Goal: Task Accomplishment & Management: Use online tool/utility

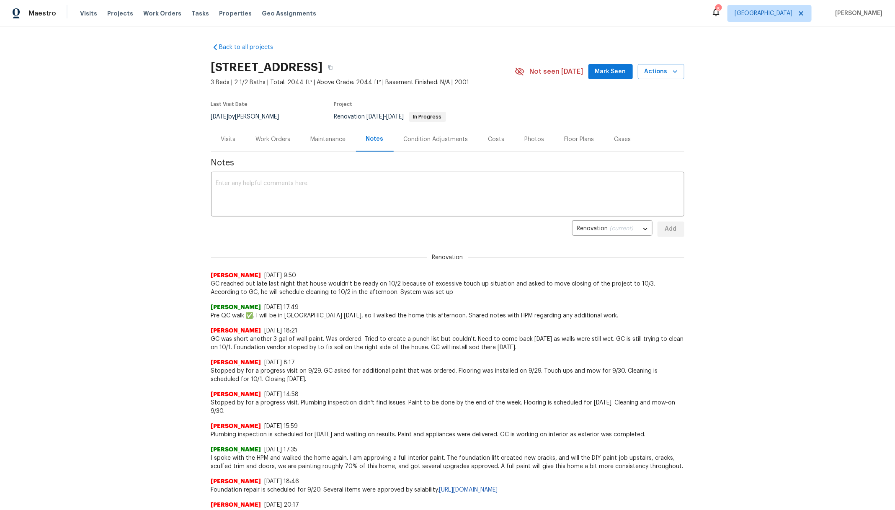
click at [491, 141] on div "Costs" at bounding box center [497, 139] width 16 height 8
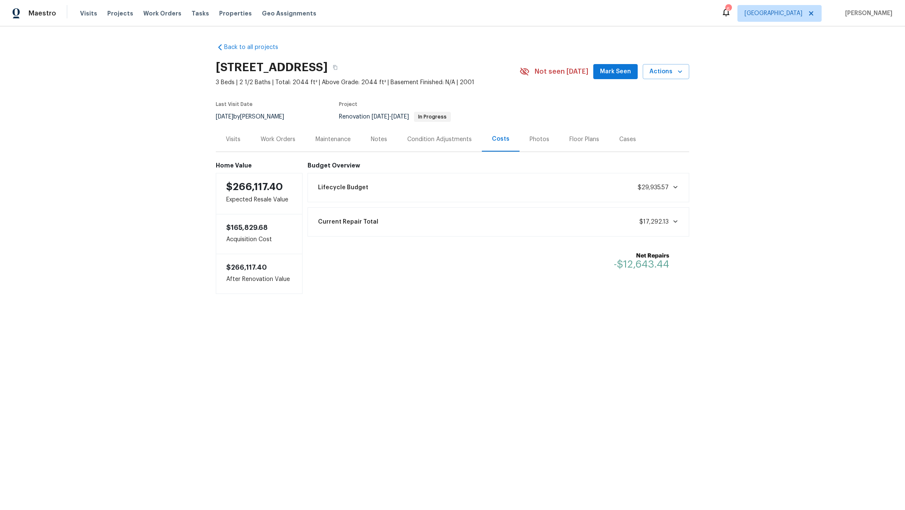
click at [412, 228] on div "Current Repair Total $17,292.13" at bounding box center [498, 222] width 371 height 18
click at [116, 14] on span "Projects" at bounding box center [120, 13] width 26 height 8
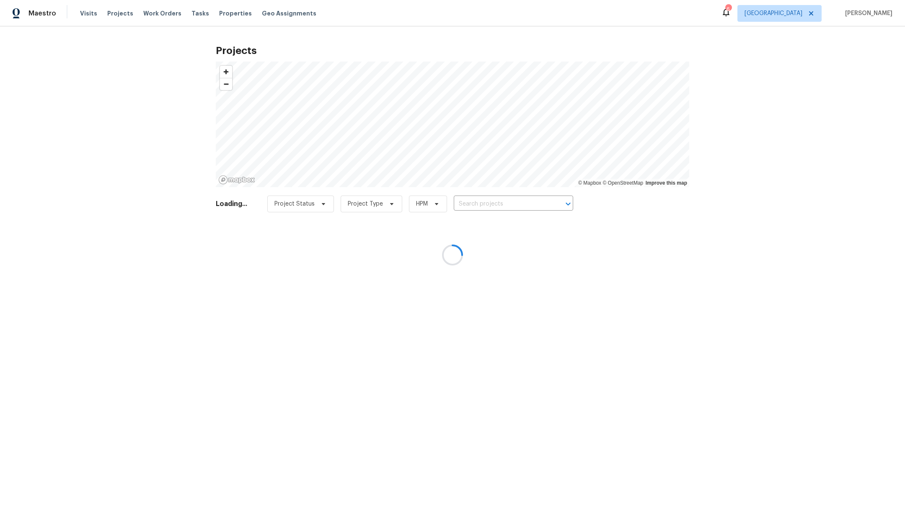
click at [460, 205] on div at bounding box center [452, 255] width 905 height 510
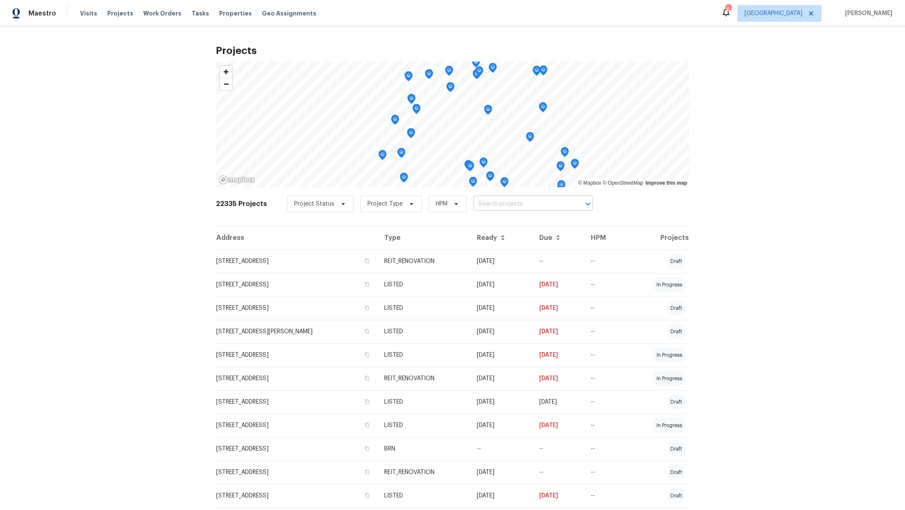
click at [473, 204] on input "text" at bounding box center [521, 204] width 96 height 13
type input "11603"
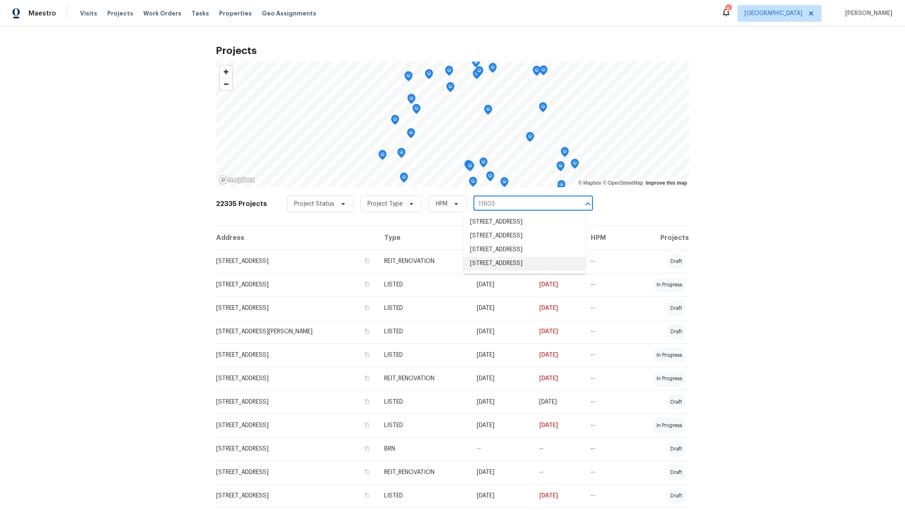
click at [495, 261] on li "[STREET_ADDRESS]" at bounding box center [524, 264] width 122 height 14
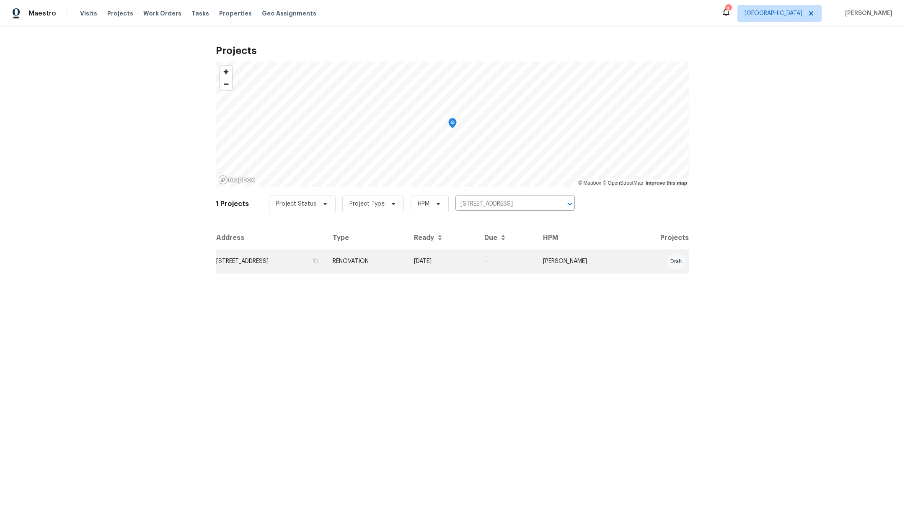
click at [258, 266] on td "[STREET_ADDRESS]" at bounding box center [271, 261] width 110 height 23
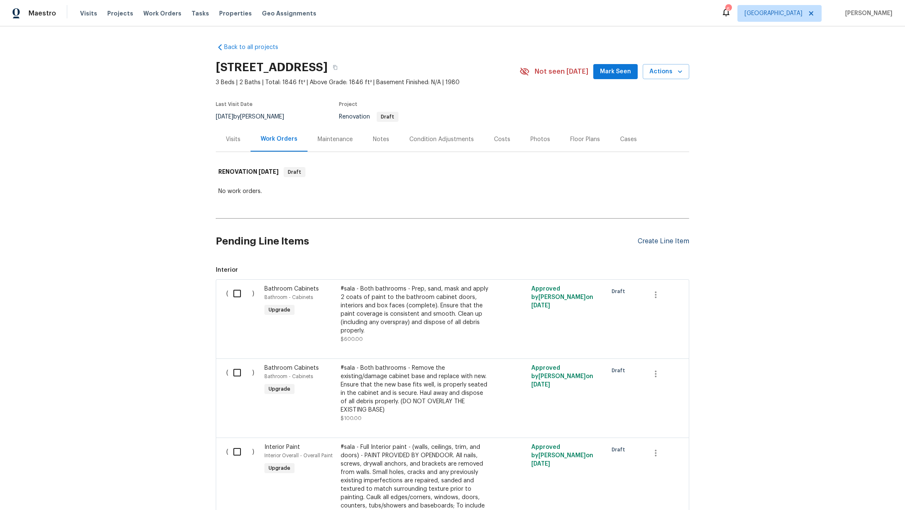
click at [652, 244] on div "Create Line Item" at bounding box center [664, 242] width 52 height 8
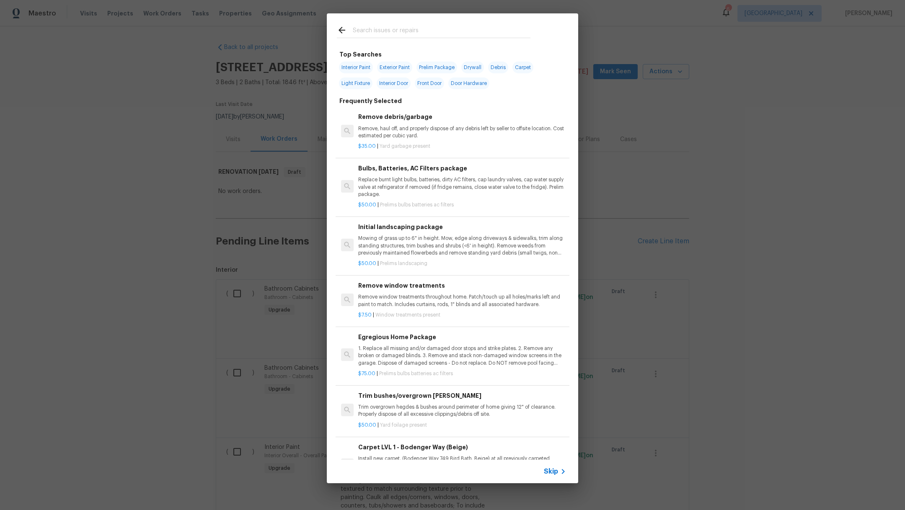
click at [462, 33] on input "text" at bounding box center [442, 31] width 178 height 13
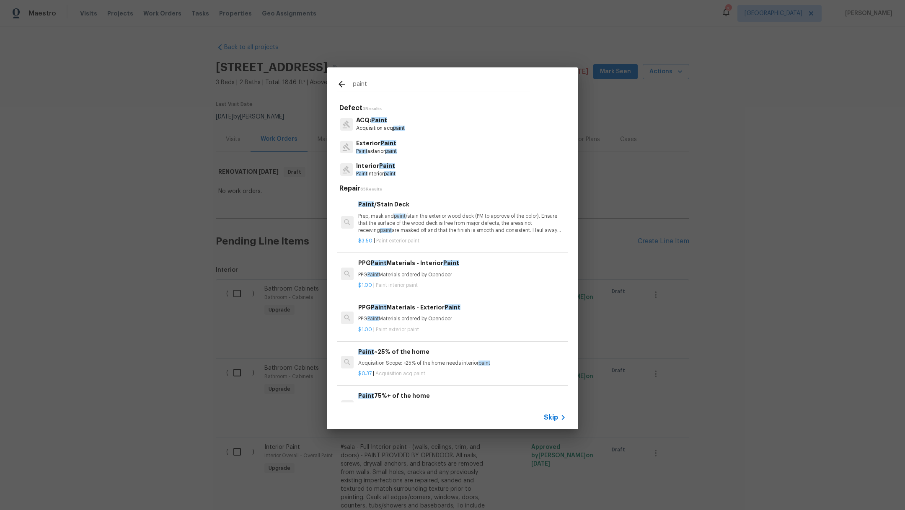
type input "paint"
click at [382, 168] on span "Paint" at bounding box center [387, 166] width 16 height 6
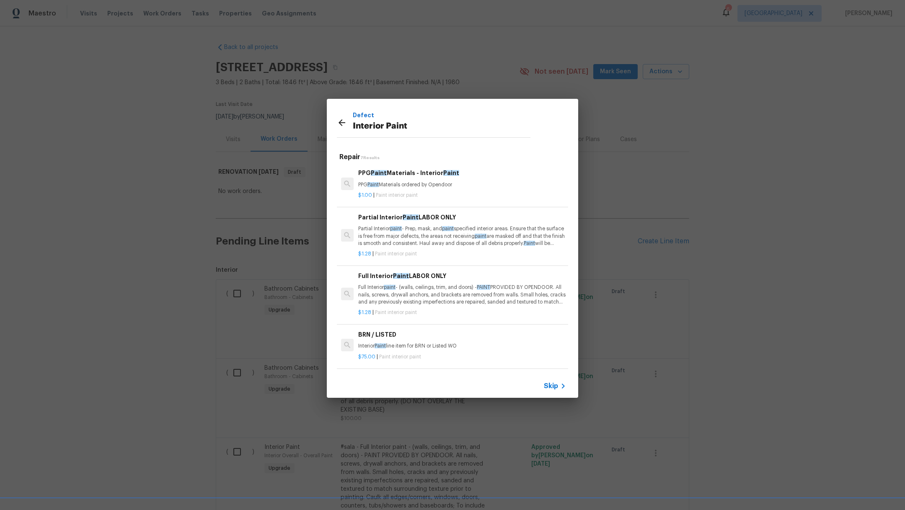
click at [494, 299] on p "Full Interior paint - (walls, ceilings, trim, and doors) - PAINT PROVIDED BY OP…" at bounding box center [462, 294] width 208 height 21
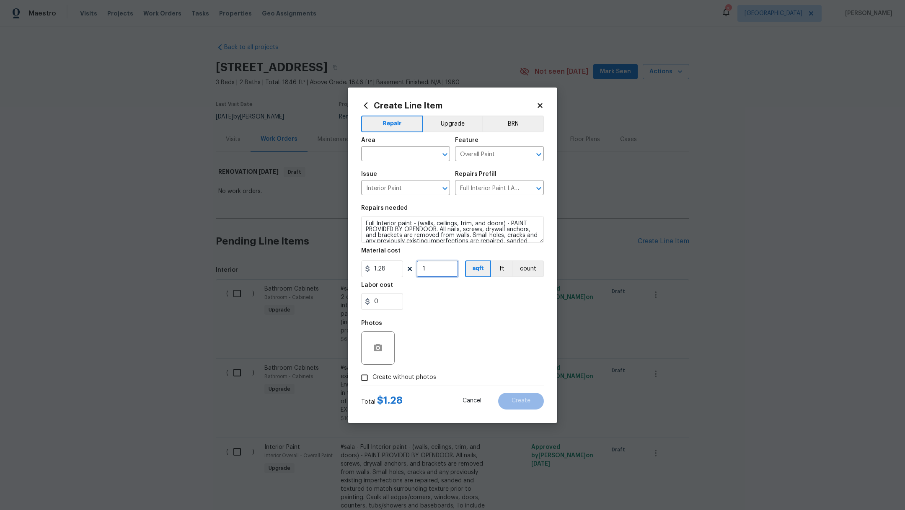
drag, startPoint x: 438, startPoint y: 269, endPoint x: 411, endPoint y: 266, distance: 26.7
click at [411, 266] on div "1.28 1 sqft ft count" at bounding box center [452, 269] width 183 height 17
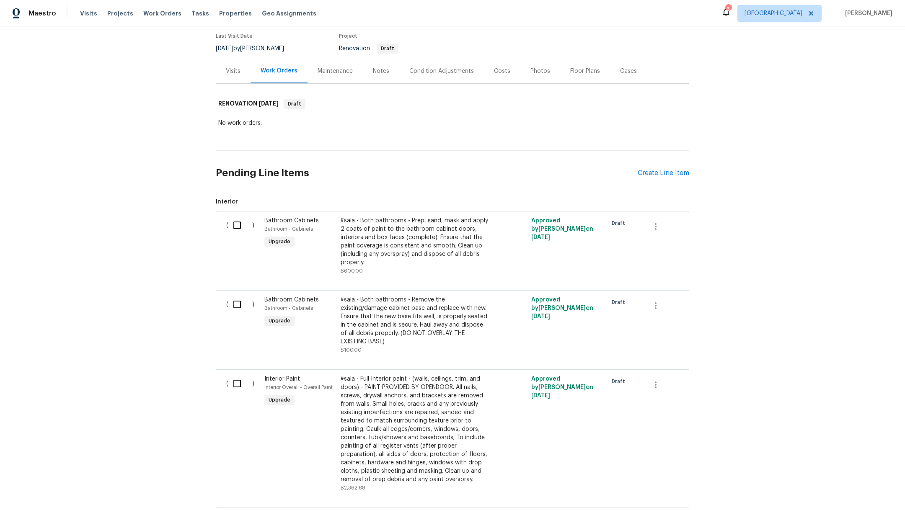
scroll to position [29, 0]
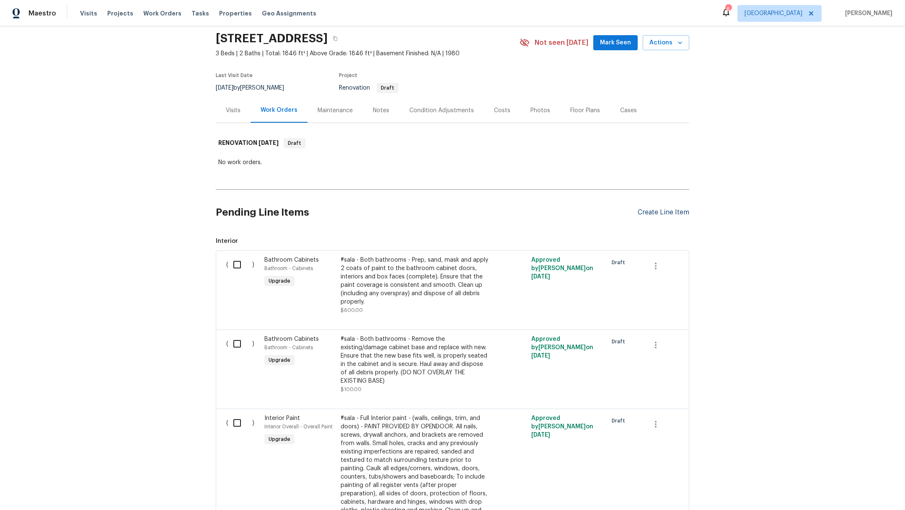
click at [649, 212] on div "Create Line Item" at bounding box center [664, 213] width 52 height 8
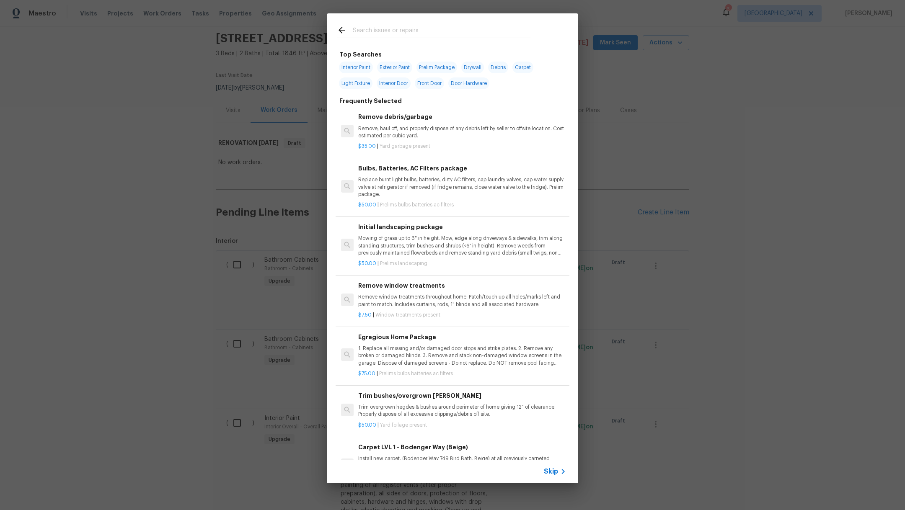
click at [418, 29] on input "text" at bounding box center [442, 31] width 178 height 13
type input "p"
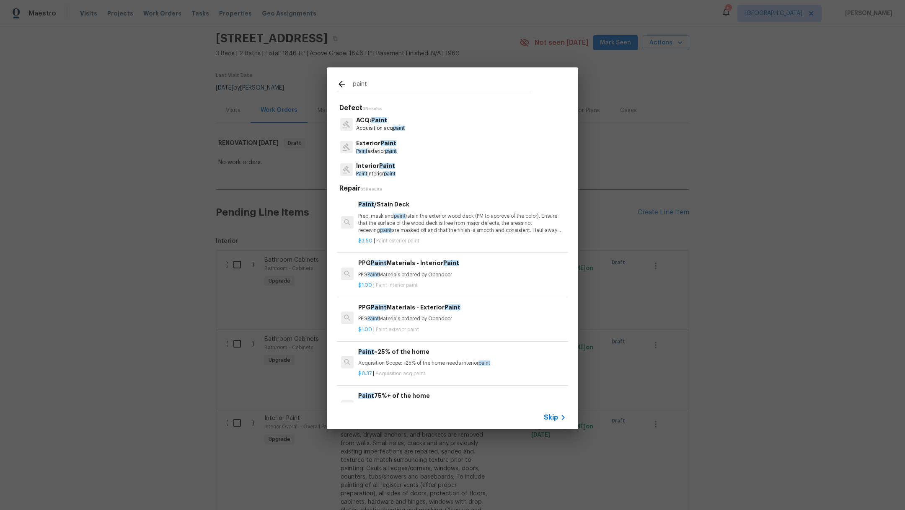
type input "paint"
click at [384, 171] on p "Paint interior paint" at bounding box center [375, 174] width 39 height 7
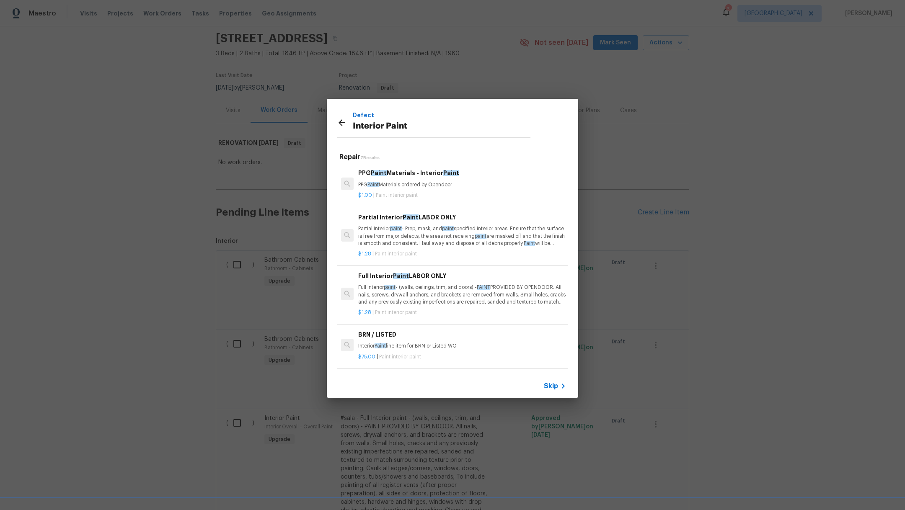
click at [474, 304] on p "Full Interior paint - (walls, ceilings, trim, and doors) - PAINT PROVIDED BY OP…" at bounding box center [462, 294] width 208 height 21
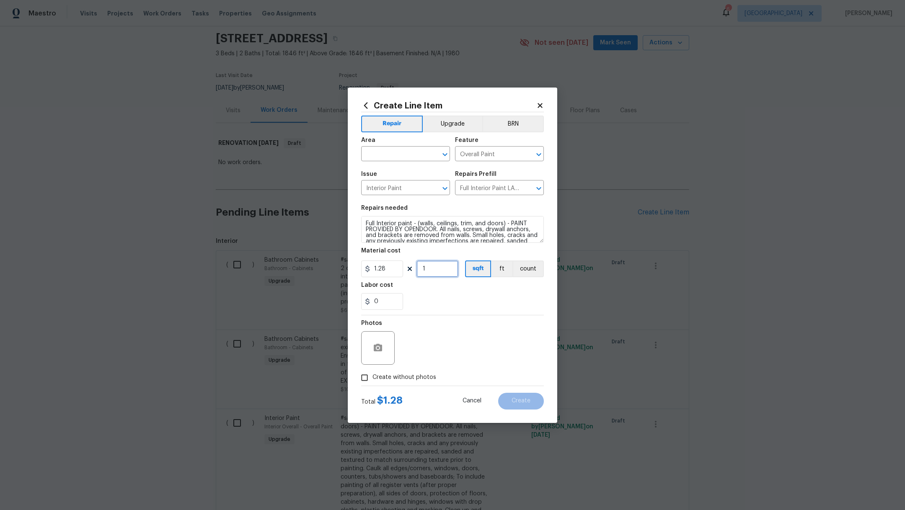
click at [441, 267] on input "1" at bounding box center [437, 269] width 42 height 17
type input "1846"
click at [395, 155] on input "text" at bounding box center [393, 154] width 65 height 13
click at [400, 187] on li "Interior Overall" at bounding box center [405, 187] width 89 height 14
type input "Interior Overall"
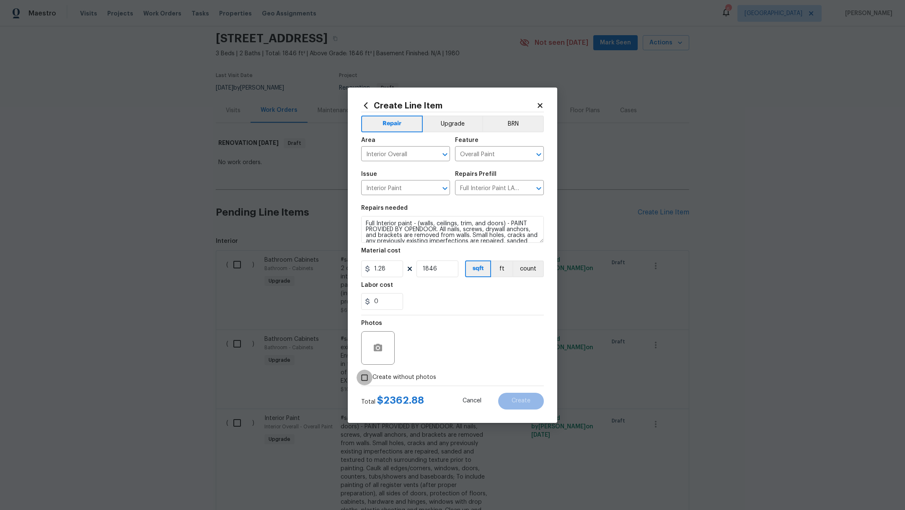
click at [360, 379] on input "Create without photos" at bounding box center [365, 378] width 16 height 16
checkbox input "true"
click at [453, 349] on textarea at bounding box center [472, 348] width 142 height 34
type textarea "."
click at [525, 399] on span "Create" at bounding box center [521, 401] width 19 height 6
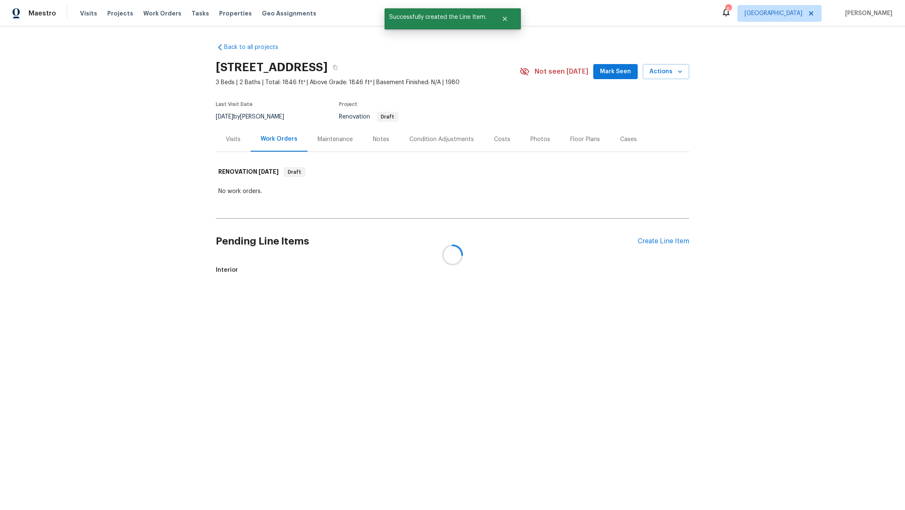
scroll to position [0, 0]
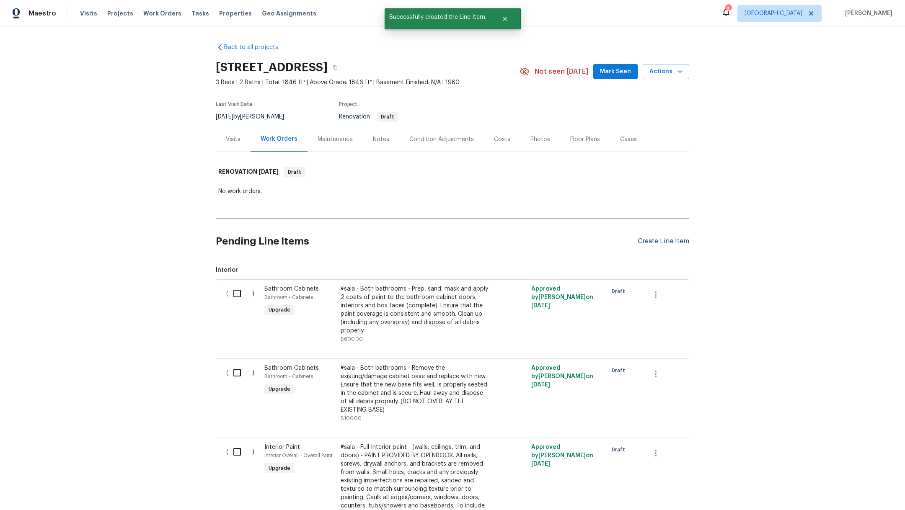
click at [654, 240] on div "Create Line Item" at bounding box center [664, 242] width 52 height 8
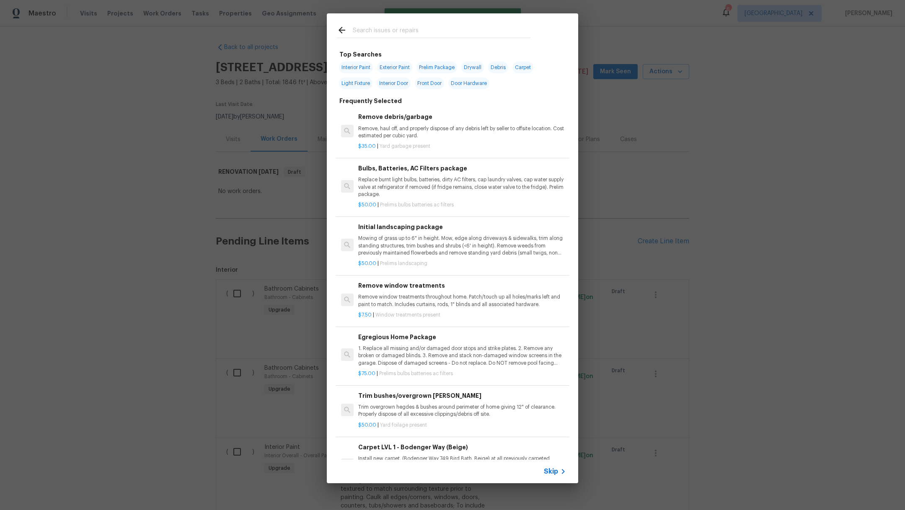
click at [396, 32] on input "text" at bounding box center [442, 31] width 178 height 13
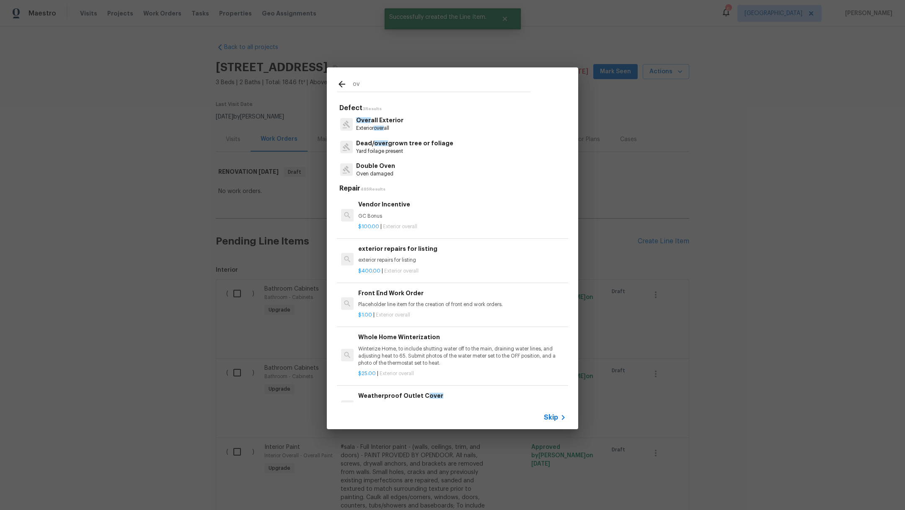
type input "o"
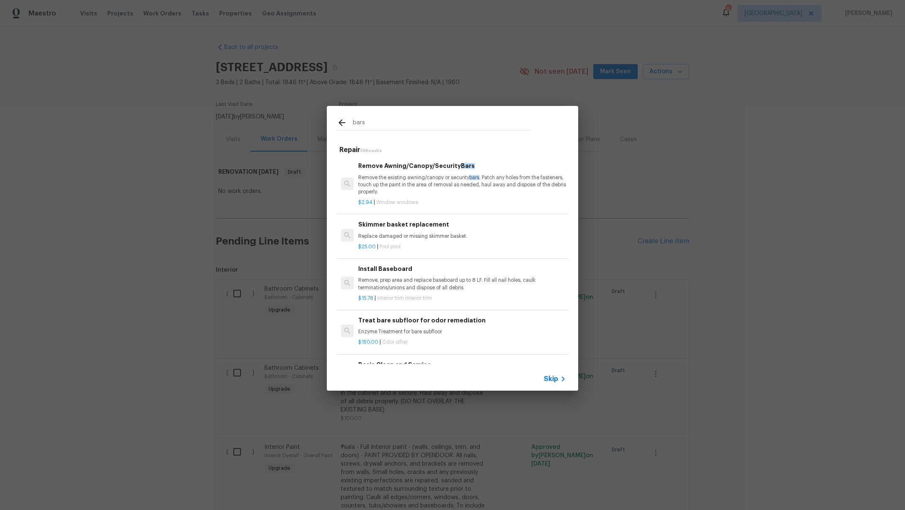
type input "bars"
click at [471, 200] on p "$2.94 | Window windows" at bounding box center [462, 202] width 208 height 7
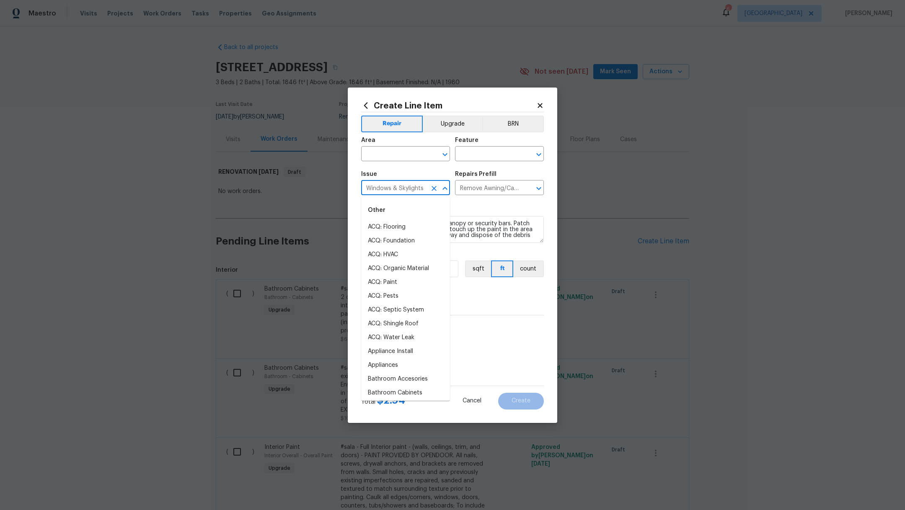
click at [405, 192] on input "Windows & Skylights" at bounding box center [393, 188] width 65 height 13
click at [435, 190] on icon "Clear" at bounding box center [434, 188] width 5 height 5
type input "w"
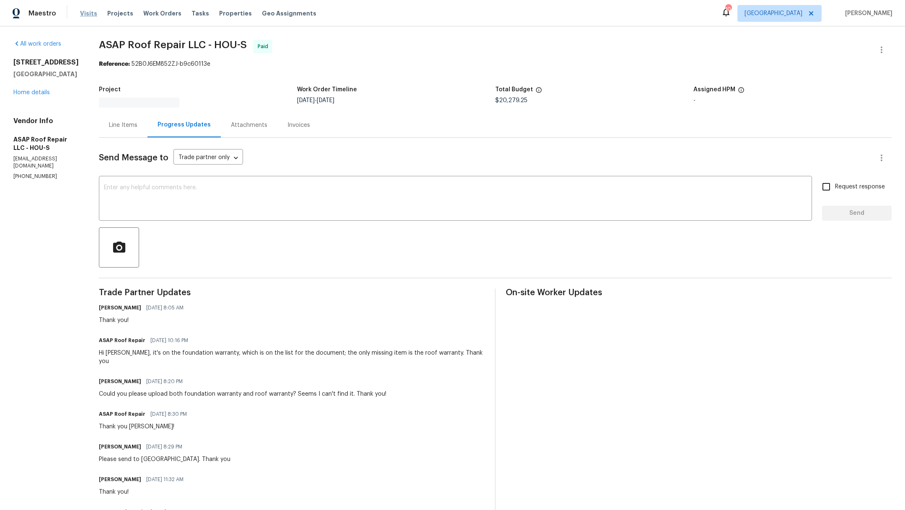
click at [82, 17] on span "Visits" at bounding box center [88, 13] width 17 height 8
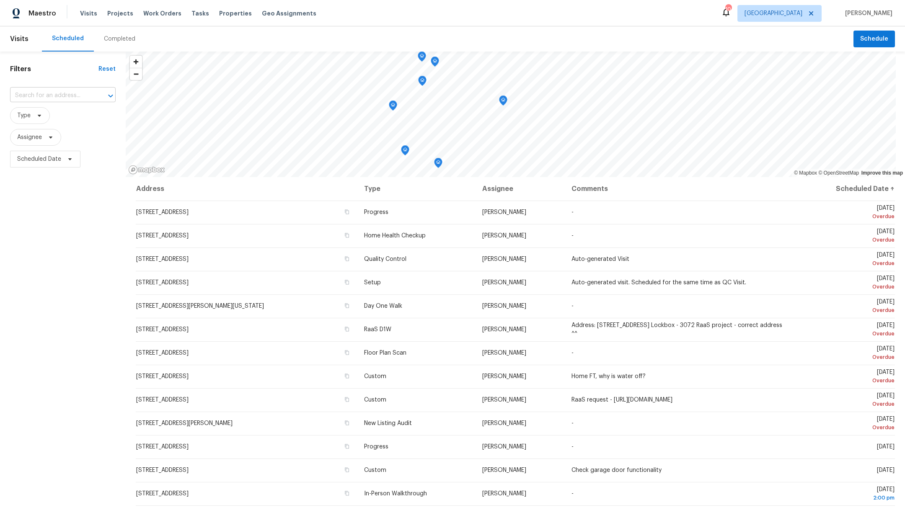
click at [31, 94] on input "text" at bounding box center [51, 95] width 82 height 13
type input "goodru"
click at [41, 121] on li "10511 Goodrum Rd, Houston, TX 77041" at bounding box center [63, 118] width 106 height 23
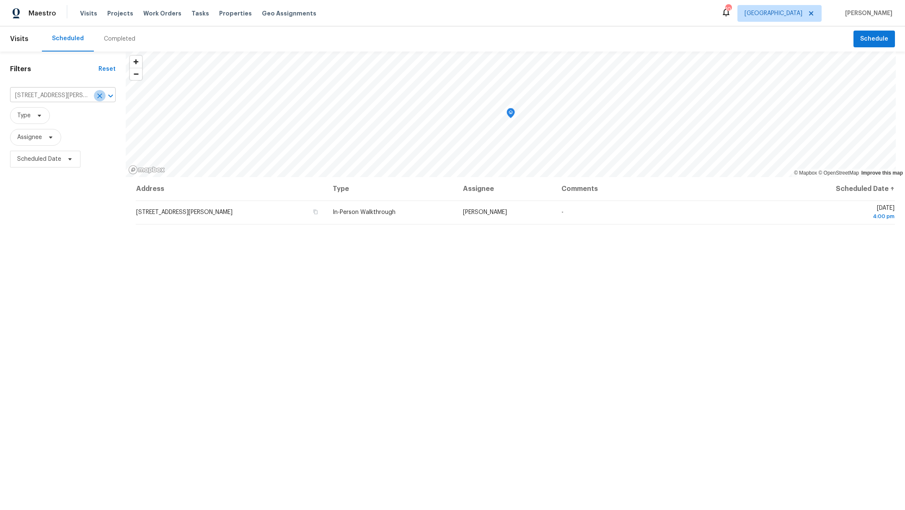
click at [99, 98] on icon "Clear" at bounding box center [100, 96] width 8 height 8
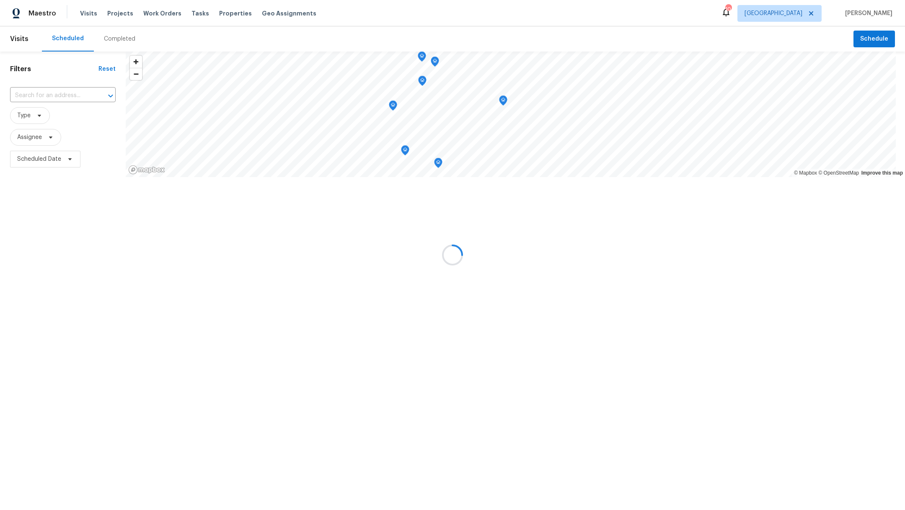
click at [48, 95] on input "text" at bounding box center [51, 95] width 82 height 13
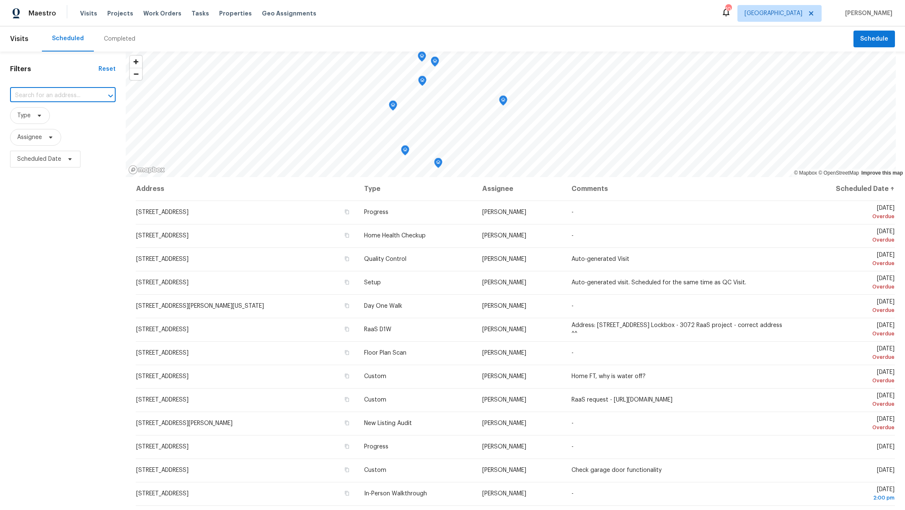
click at [48, 95] on input "text" at bounding box center [51, 95] width 82 height 13
click at [48, 96] on input "text" at bounding box center [51, 95] width 82 height 13
type input "15431"
click at [40, 124] on li "15431 Redbud Berry Way, Cypress, TX 77433" at bounding box center [63, 118] width 106 height 23
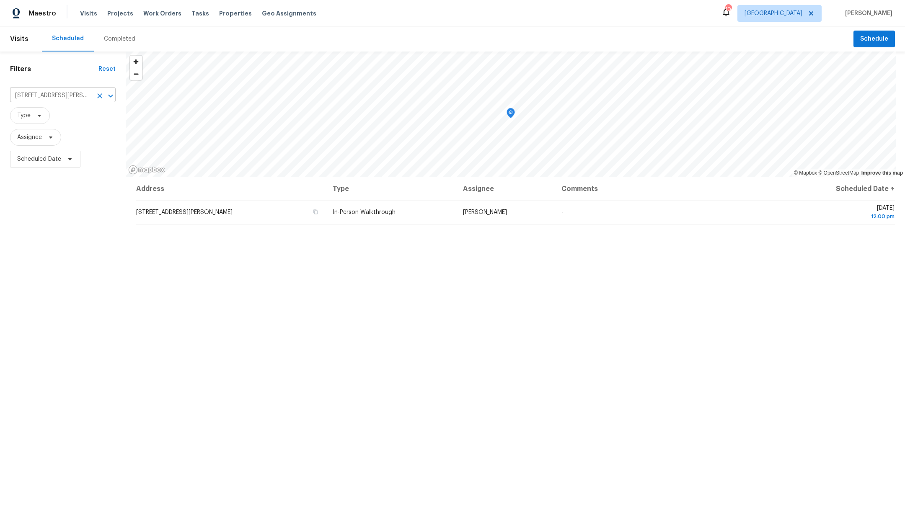
click at [98, 96] on icon "Clear" at bounding box center [100, 96] width 8 height 8
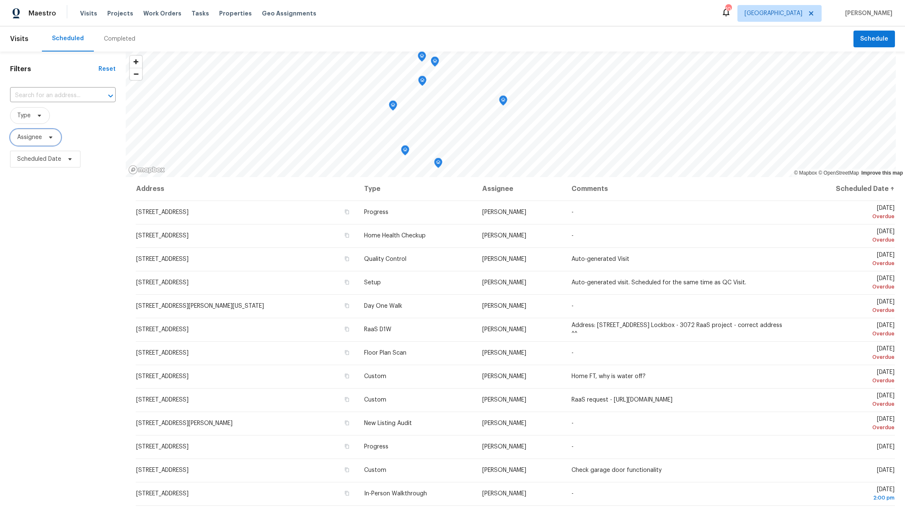
click at [22, 139] on span "Assignee" at bounding box center [29, 137] width 25 height 8
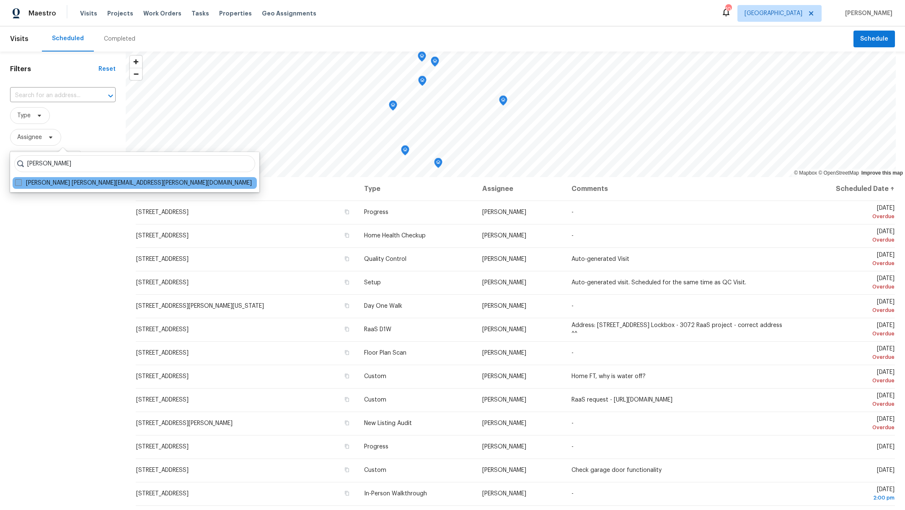
type input "steven rosas"
click at [18, 182] on span at bounding box center [18, 182] width 7 height 7
click at [18, 182] on input "Steven Rosas steven.rosas@opendoor.com" at bounding box center [17, 181] width 5 height 5
checkbox input "true"
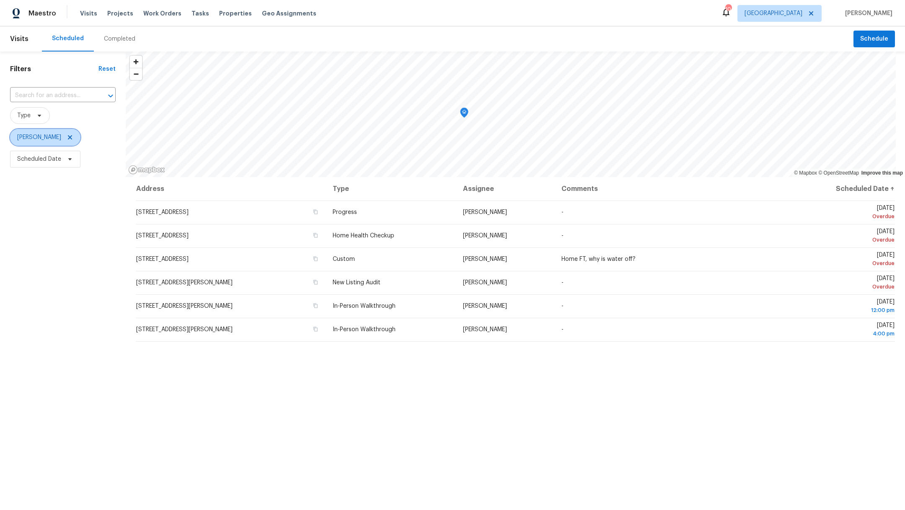
click at [67, 137] on icon at bounding box center [70, 137] width 7 height 7
